Goal: Information Seeking & Learning: Check status

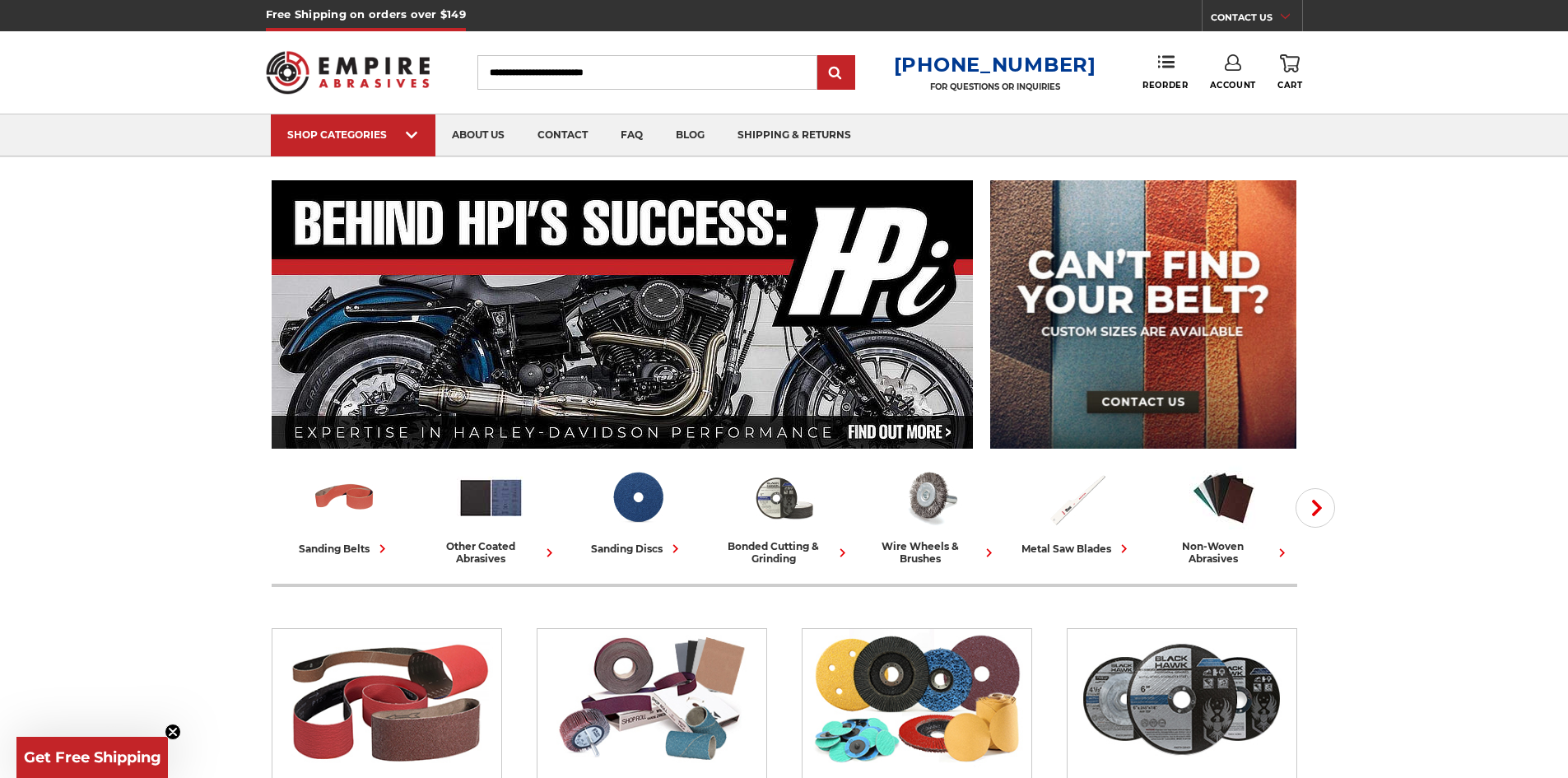
click at [1228, 68] on icon at bounding box center [1233, 63] width 17 height 17
click at [1223, 104] on link "Account" at bounding box center [1232, 106] width 118 height 31
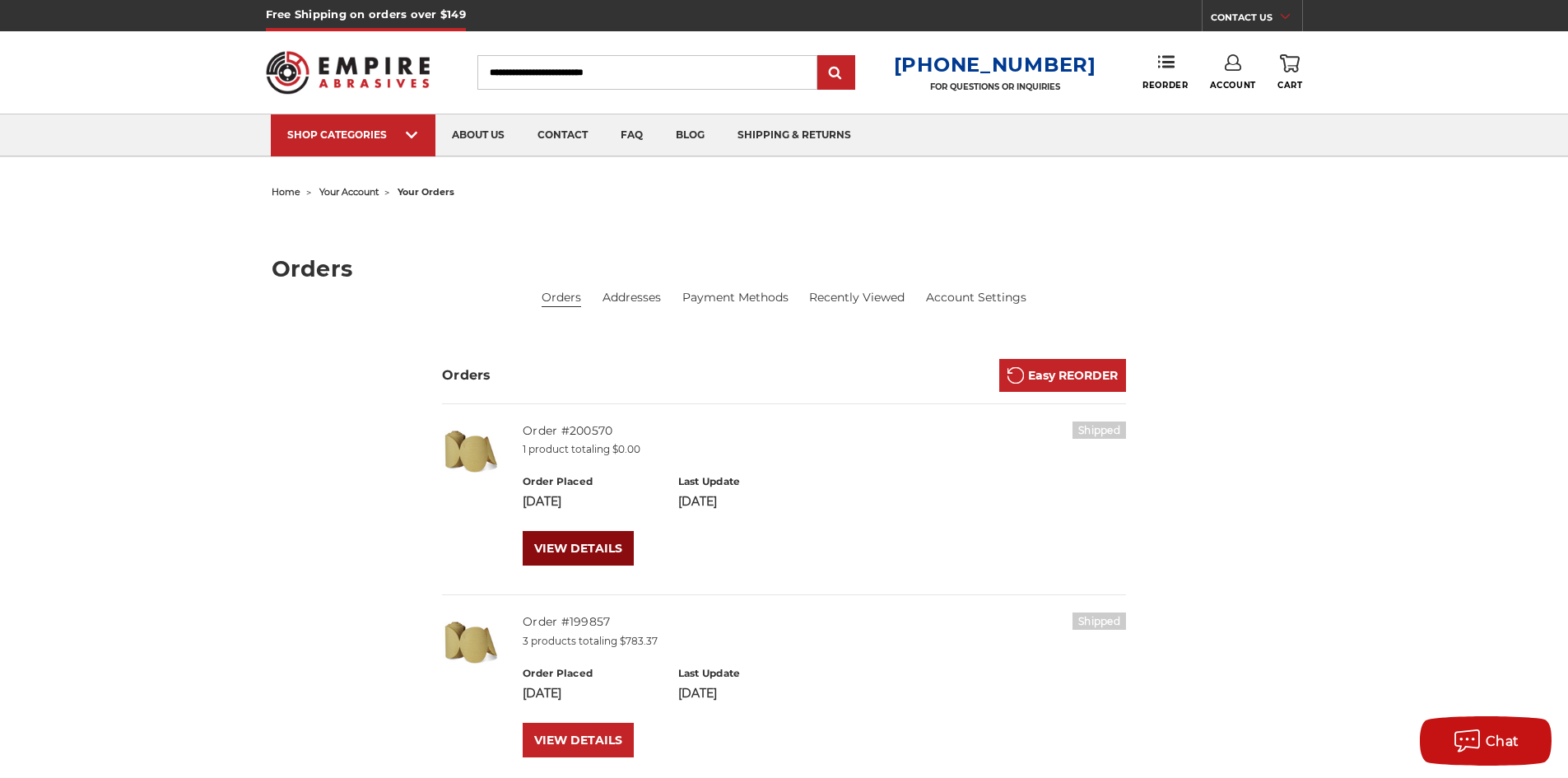
click at [573, 542] on link "VIEW DETAILS" at bounding box center [578, 548] width 111 height 34
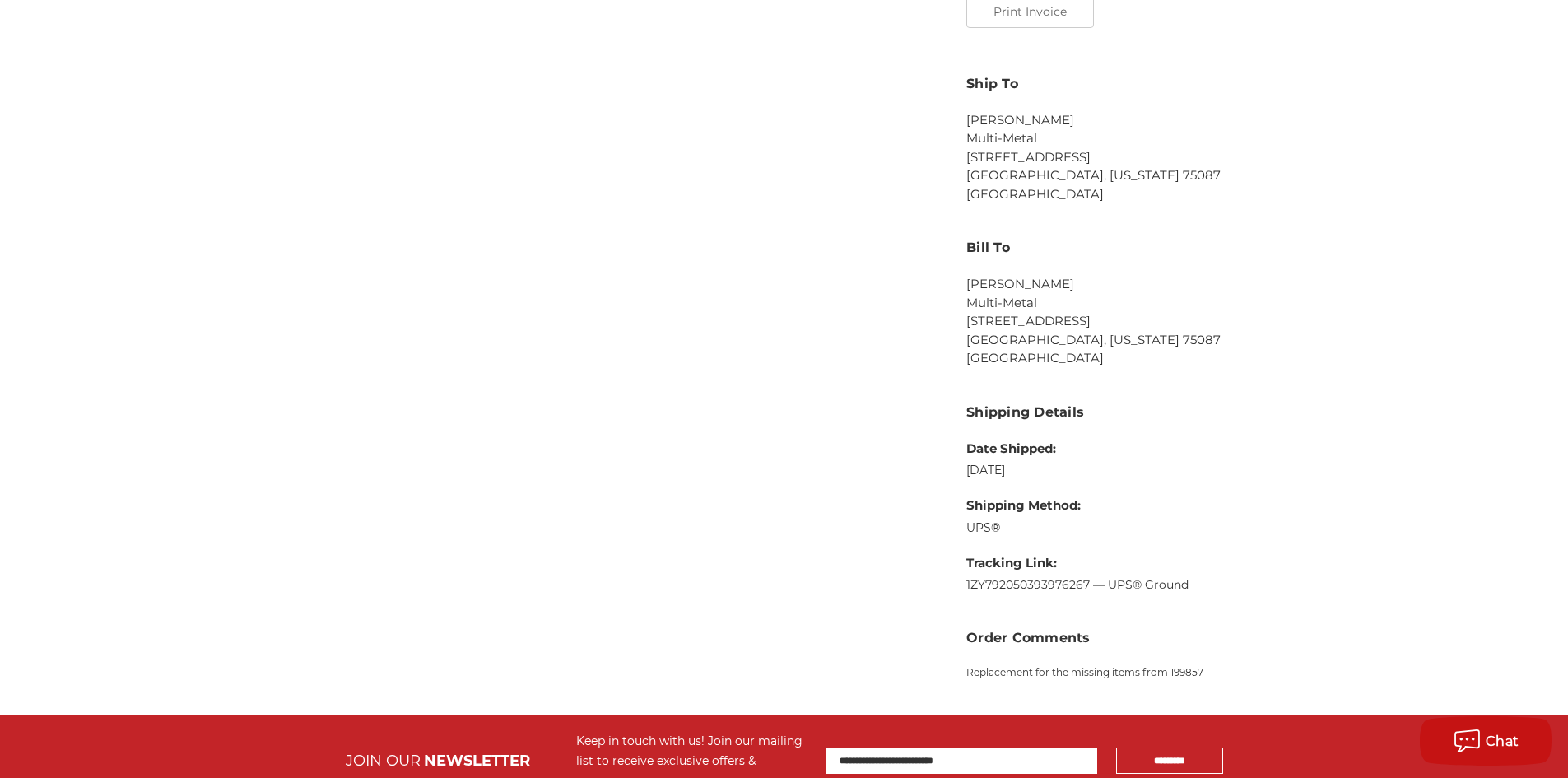
scroll to position [724, 0]
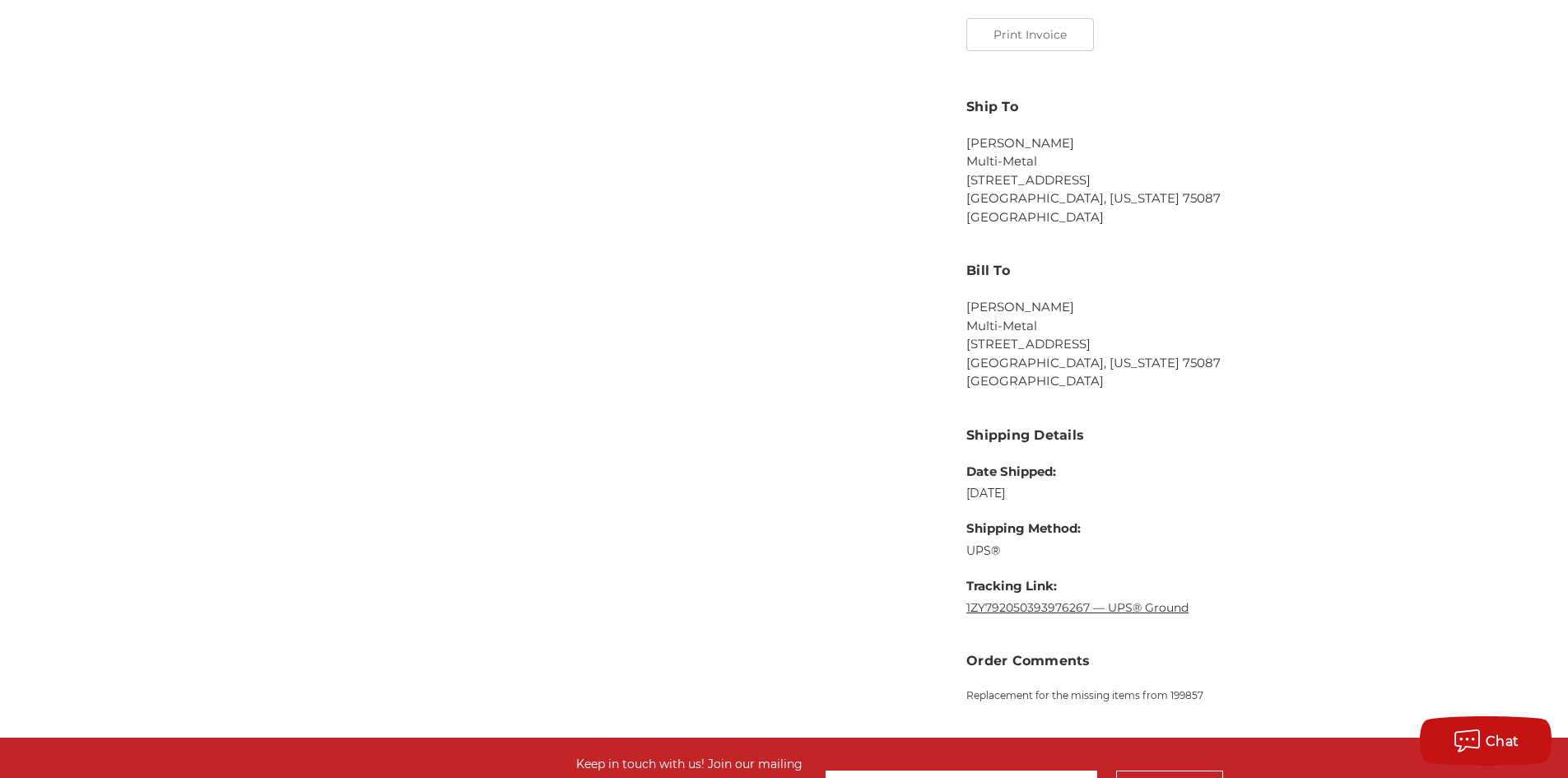
click at [1067, 612] on link "1ZY792050393976267 — UPS® Ground" at bounding box center [1078, 607] width 223 height 15
